Goal: Task Accomplishment & Management: Manage account settings

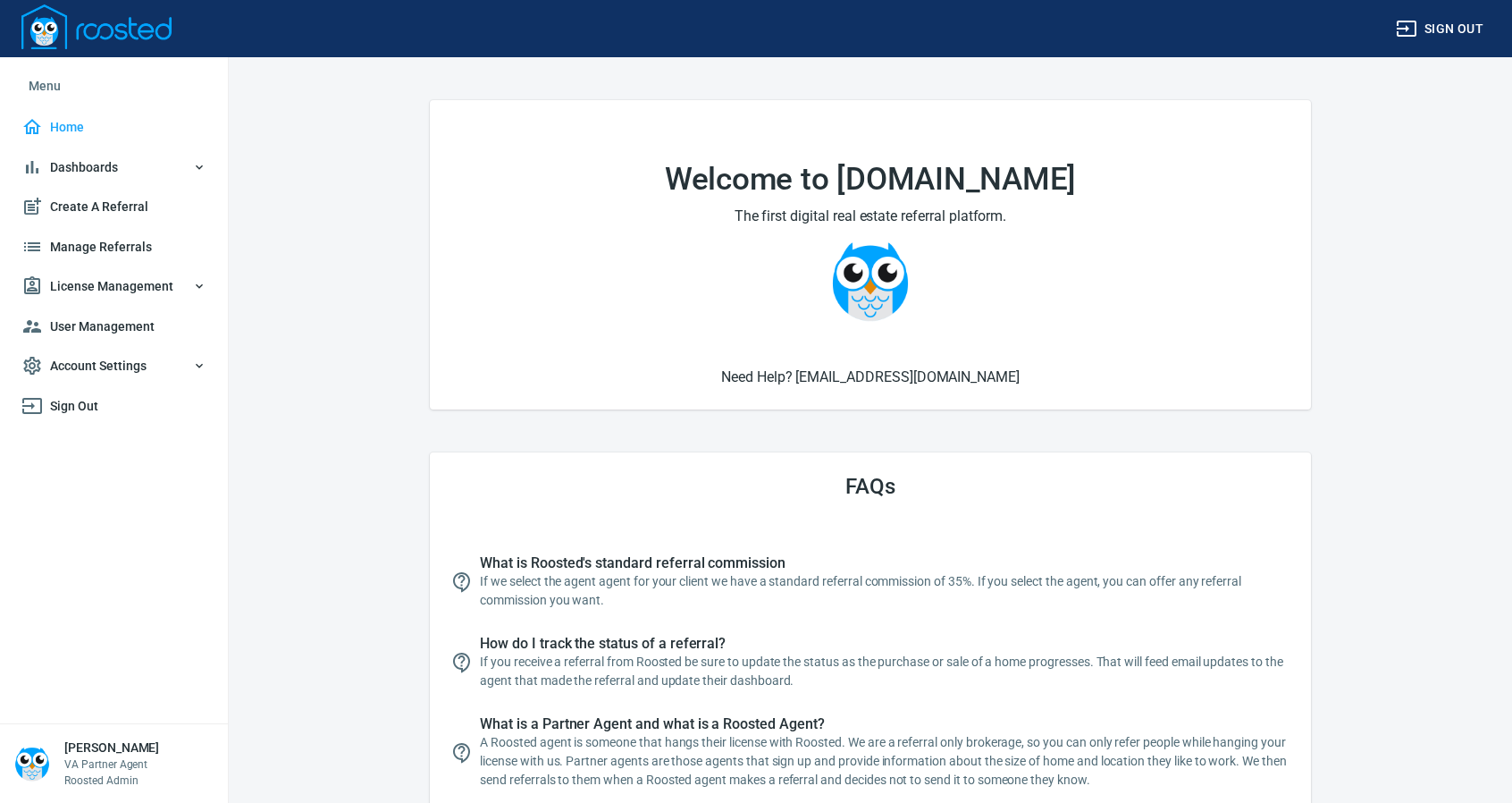
click at [105, 281] on span "License Management" at bounding box center [114, 287] width 185 height 23
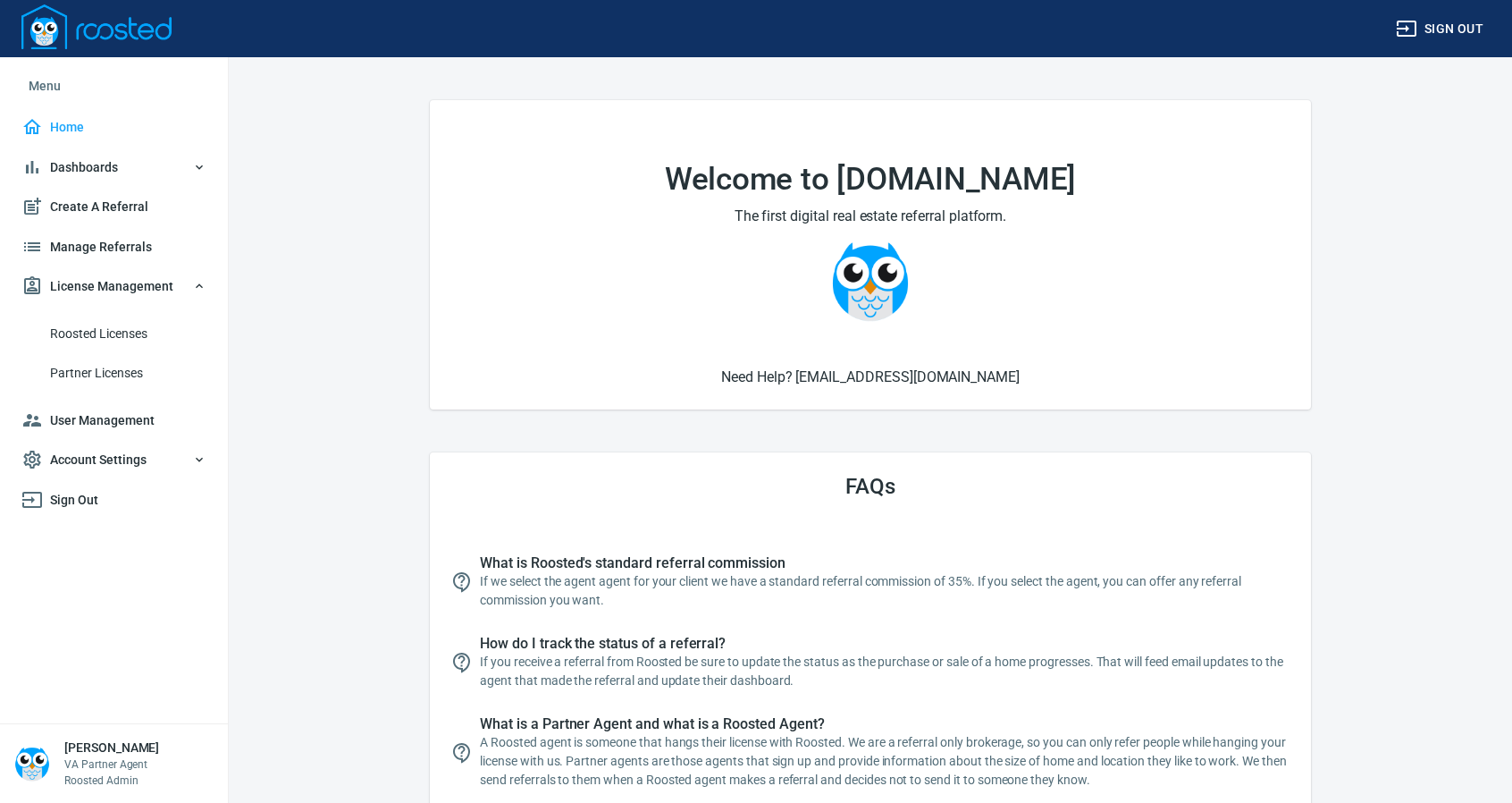
click at [114, 334] on span "Roosted Licenses" at bounding box center [128, 335] width 157 height 23
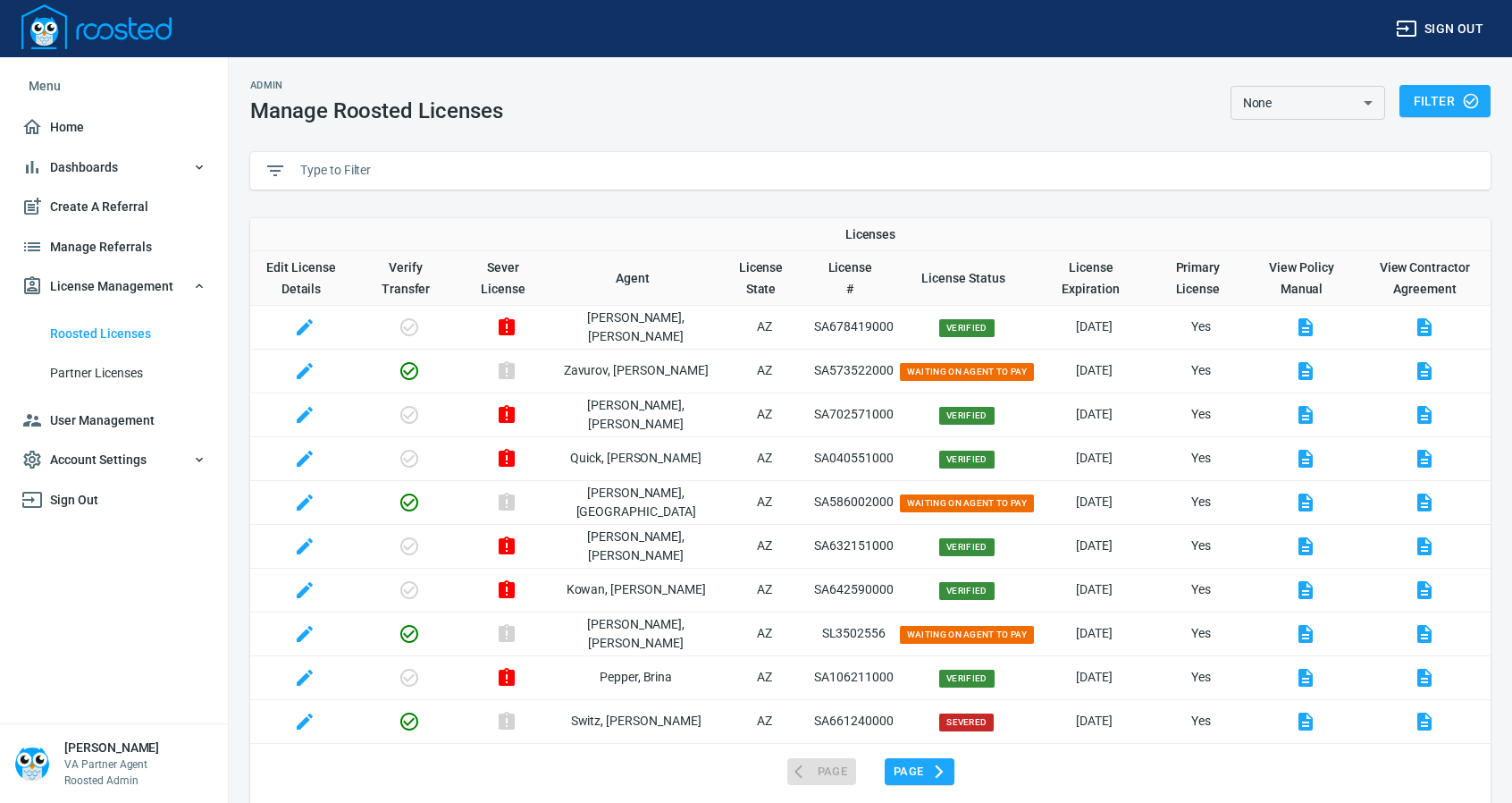
click at [333, 168] on input "text" at bounding box center [889, 171] width 1177 height 27
paste input "SA696673000"
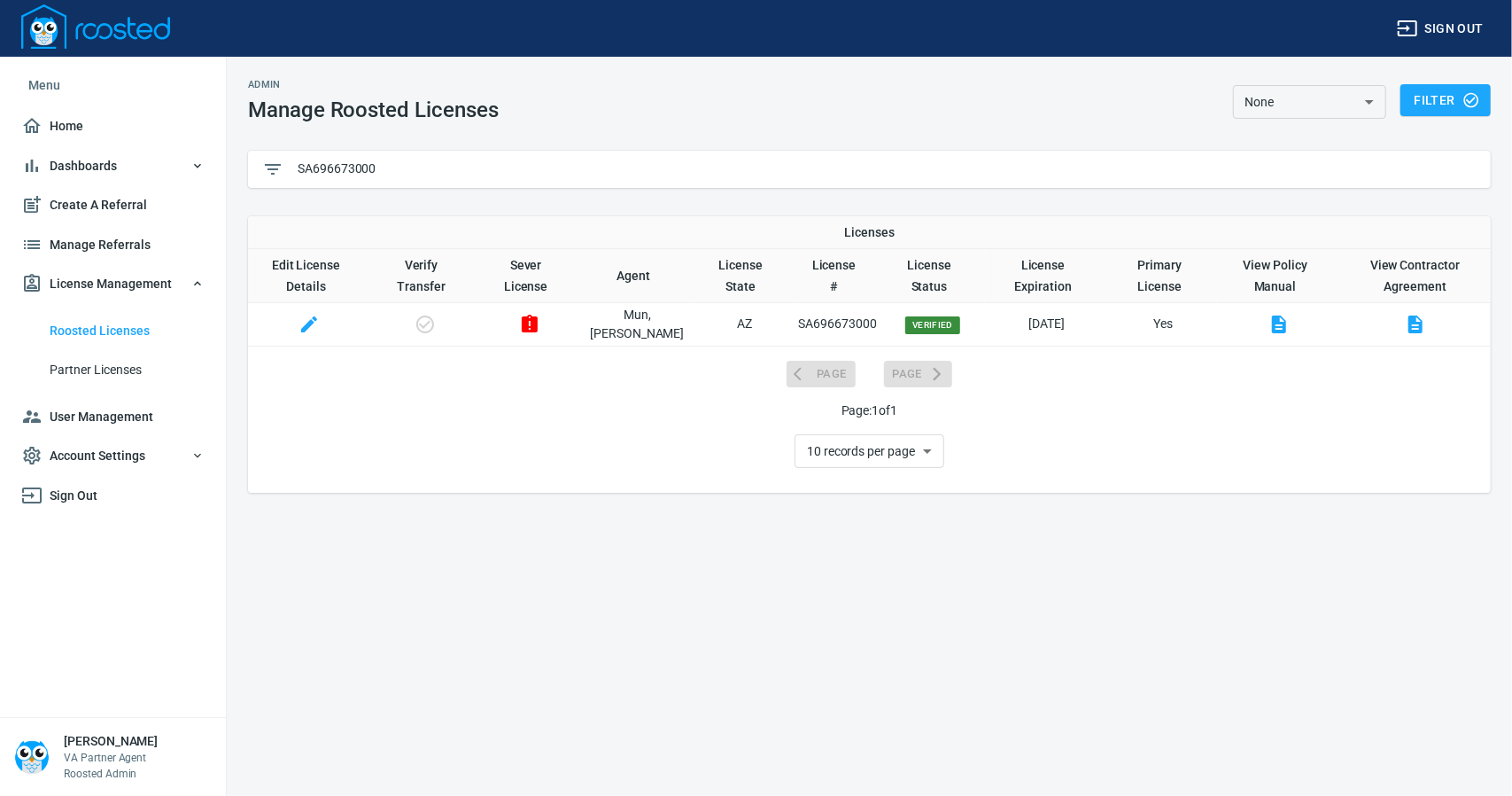
type input "SA696673000"
click at [538, 325] on icon "button" at bounding box center [529, 323] width 16 height 18
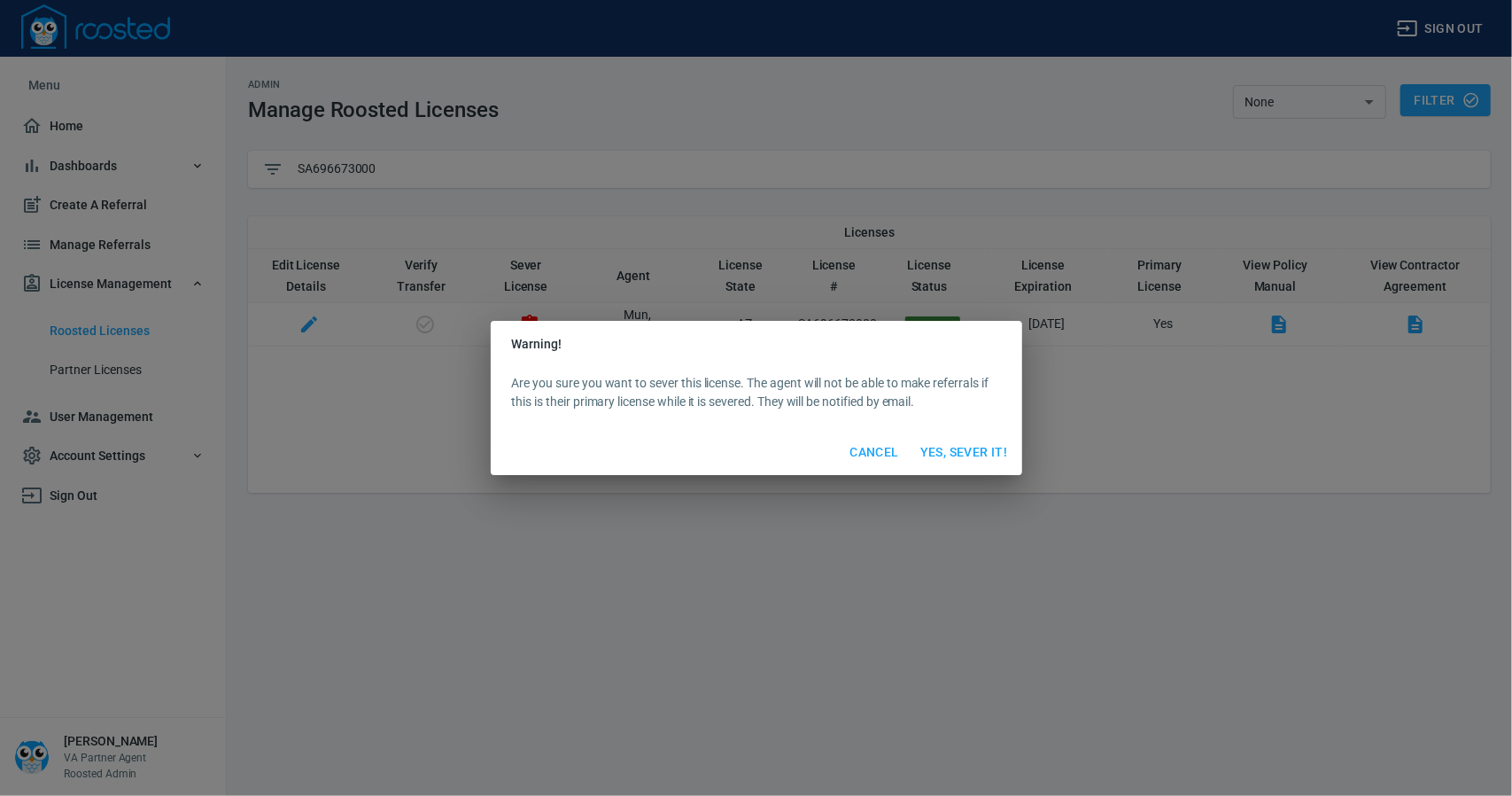
click at [987, 451] on span "Yes, Sever It!" at bounding box center [964, 452] width 88 height 23
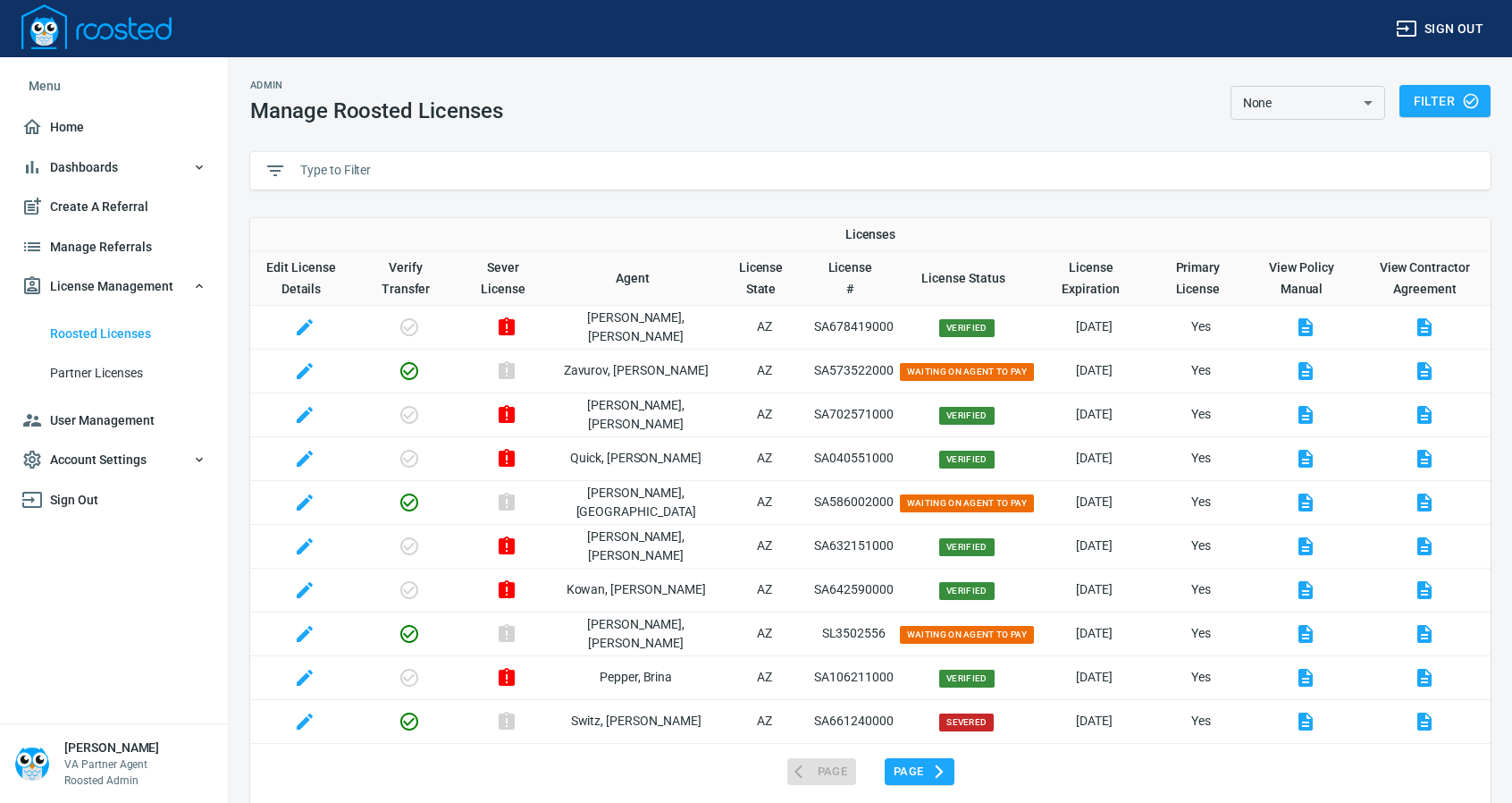
click at [398, 169] on input "text" at bounding box center [889, 171] width 1177 height 27
paste input "SA696673000"
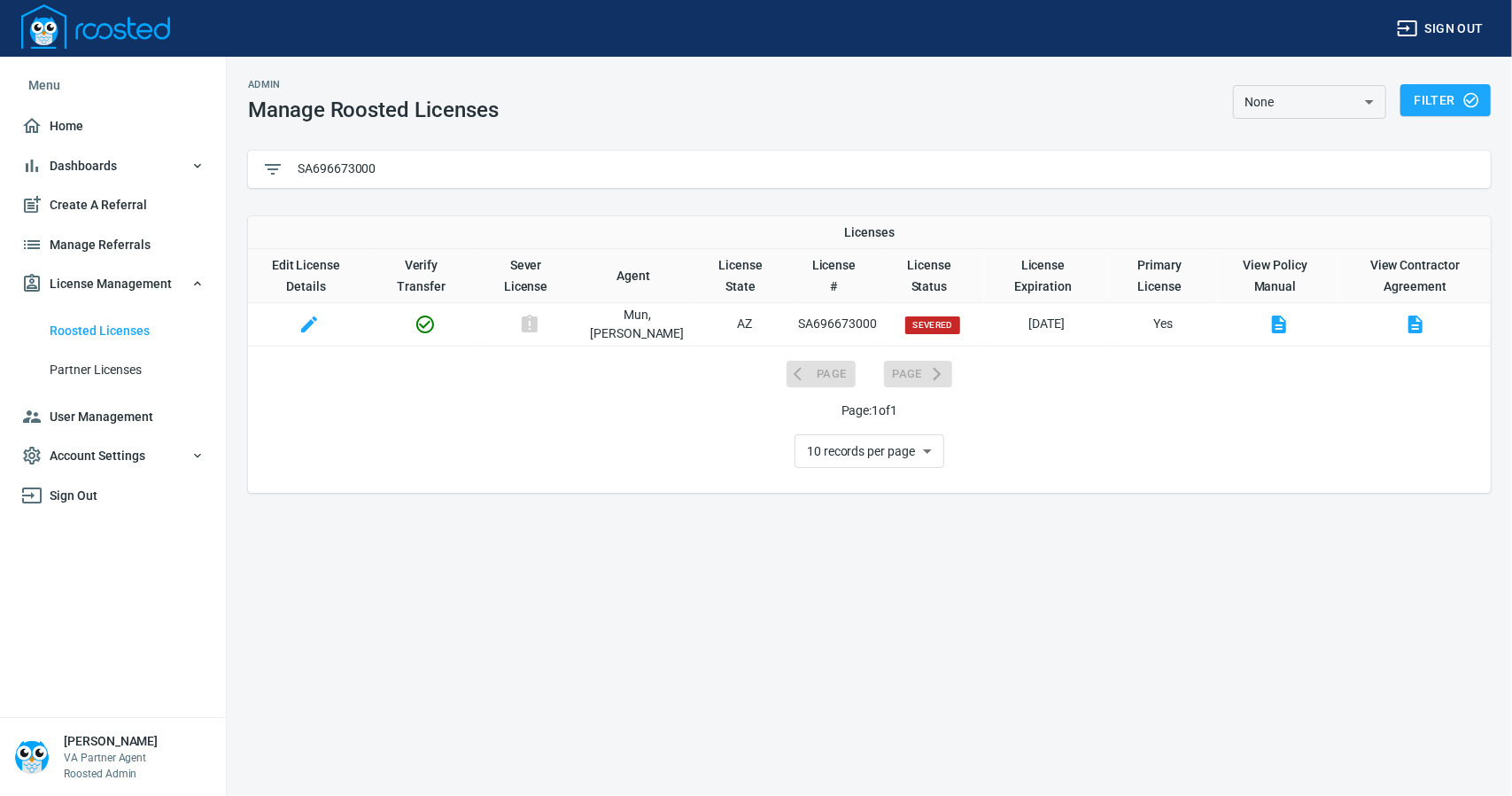
type input "SA696673000"
